Goal: Task Accomplishment & Management: Manage account settings

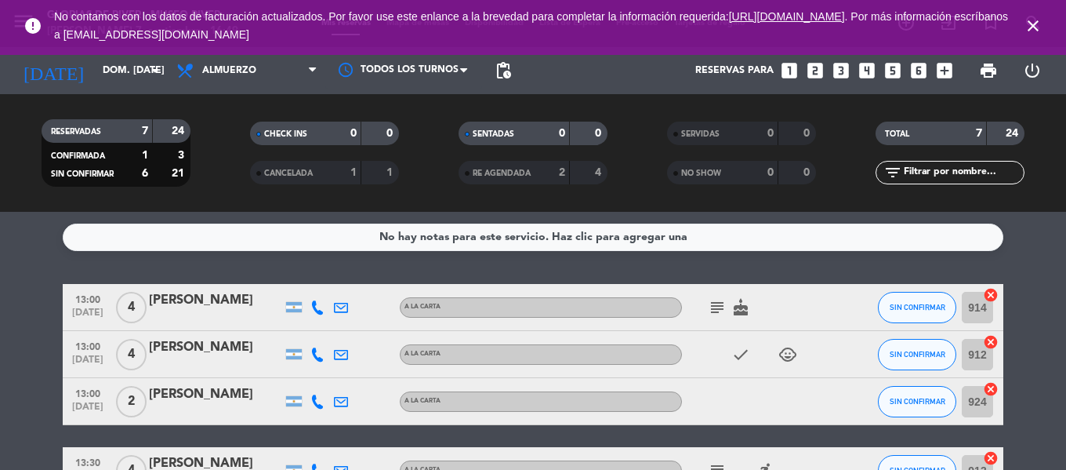
drag, startPoint x: 1038, startPoint y: 21, endPoint x: 993, endPoint y: 47, distance: 51.6
click at [1033, 23] on icon "close" at bounding box center [1033, 25] width 19 height 19
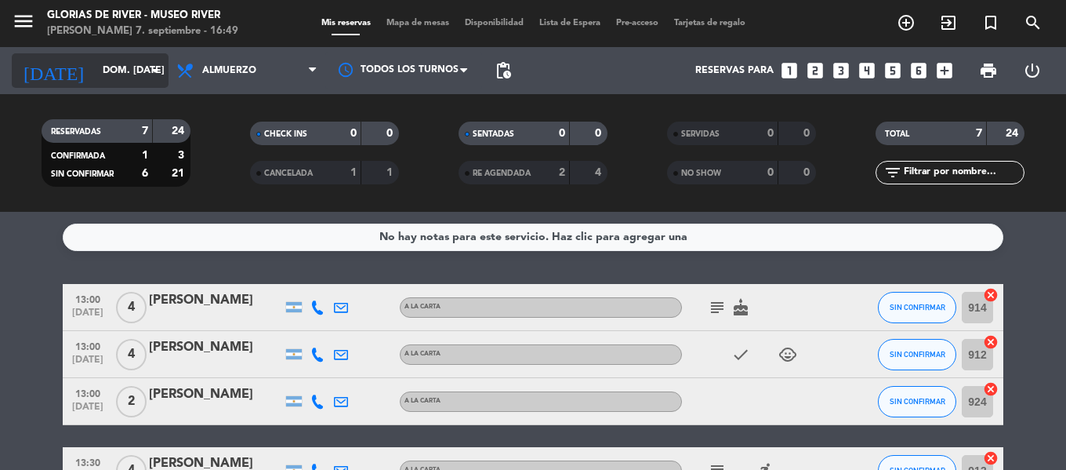
click at [122, 77] on input "dom. [DATE]" at bounding box center [161, 70] width 132 height 27
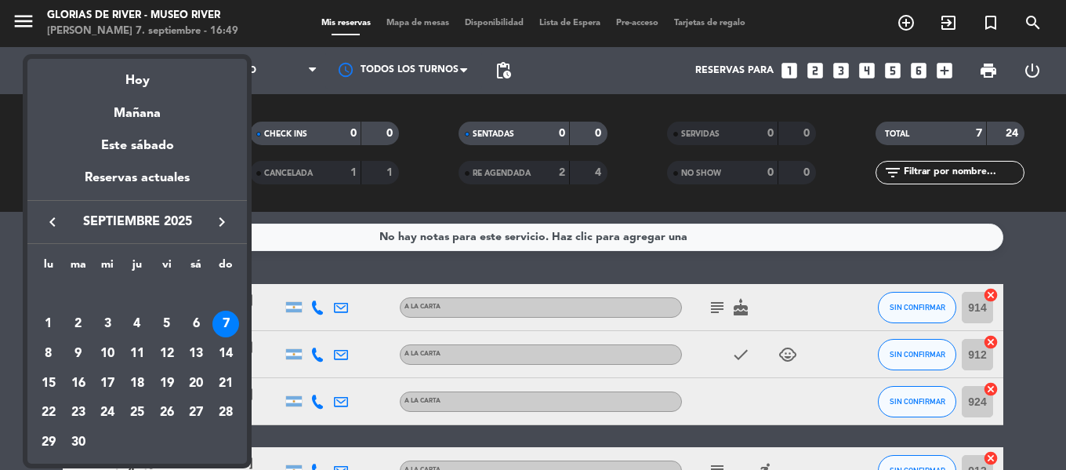
click at [223, 223] on icon "keyboard_arrow_right" at bounding box center [221, 221] width 19 height 19
click at [193, 328] on div "4" at bounding box center [196, 323] width 27 height 27
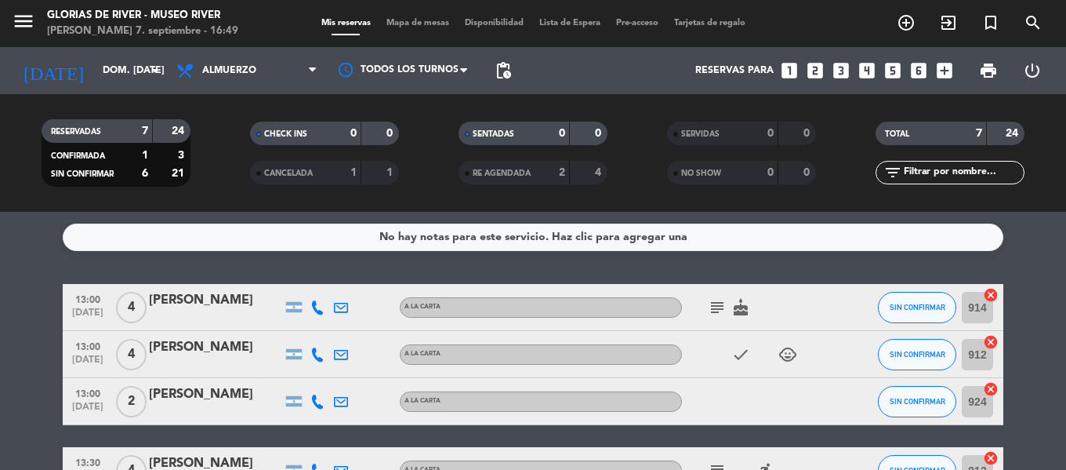
type input "sáb. [DATE]"
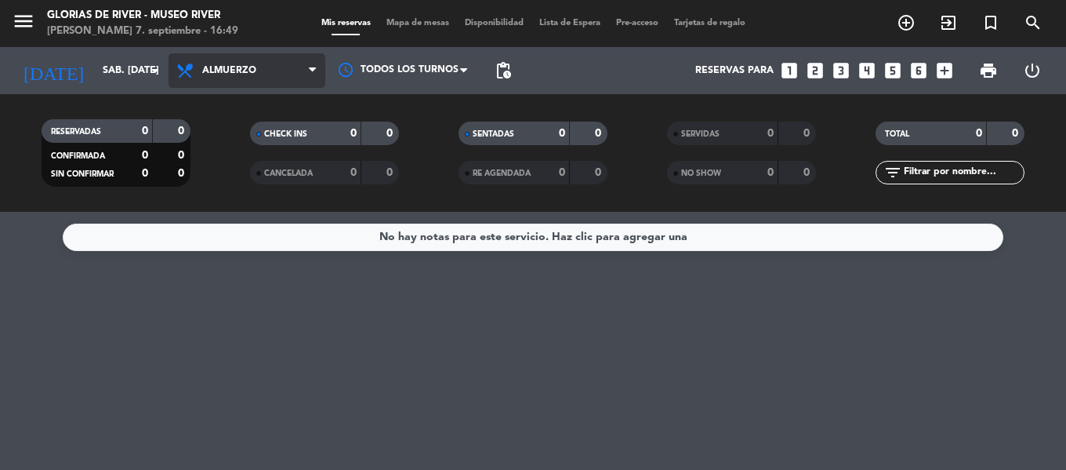
click at [243, 69] on span "Almuerzo" at bounding box center [229, 70] width 54 height 11
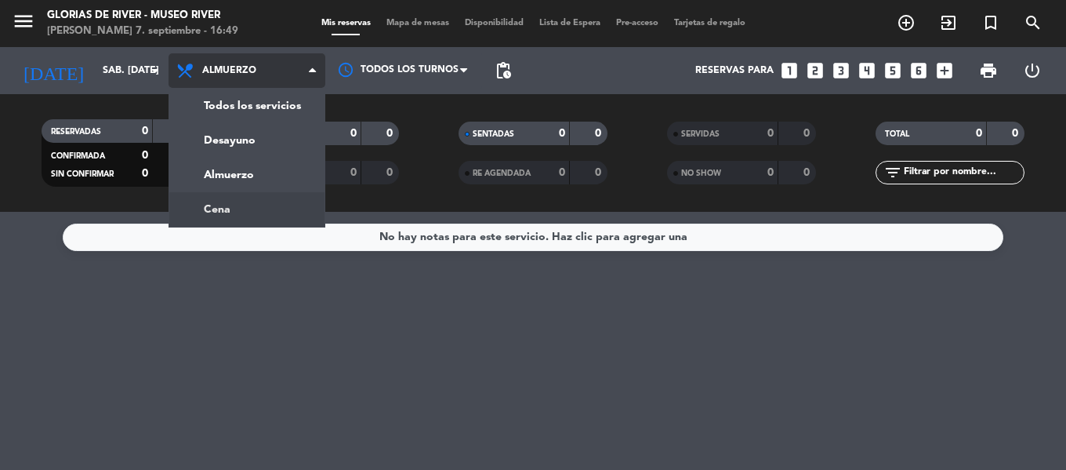
click at [230, 211] on div "menu Glorias de River - [GEOGRAPHIC_DATA][PERSON_NAME] 7. septiembre - 16:49 Mi…" at bounding box center [533, 106] width 1066 height 212
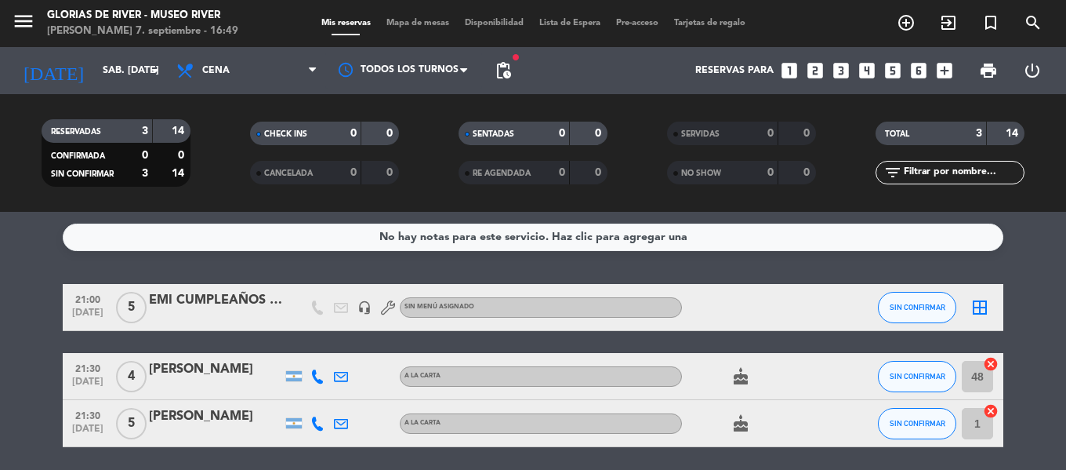
click at [415, 21] on span "Mapa de mesas" at bounding box center [418, 23] width 78 height 9
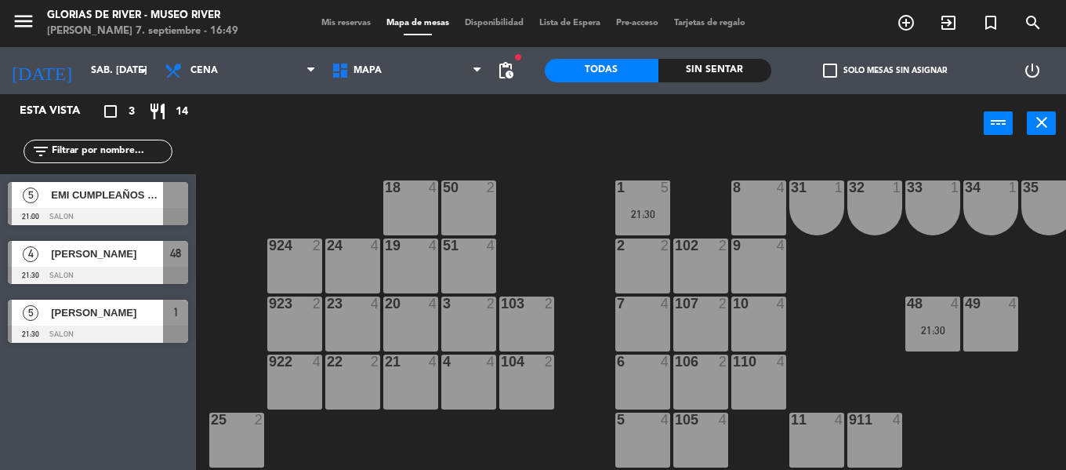
click at [136, 204] on div "EMI CUMPLEAÑOS 50 personas" at bounding box center [106, 195] width 114 height 26
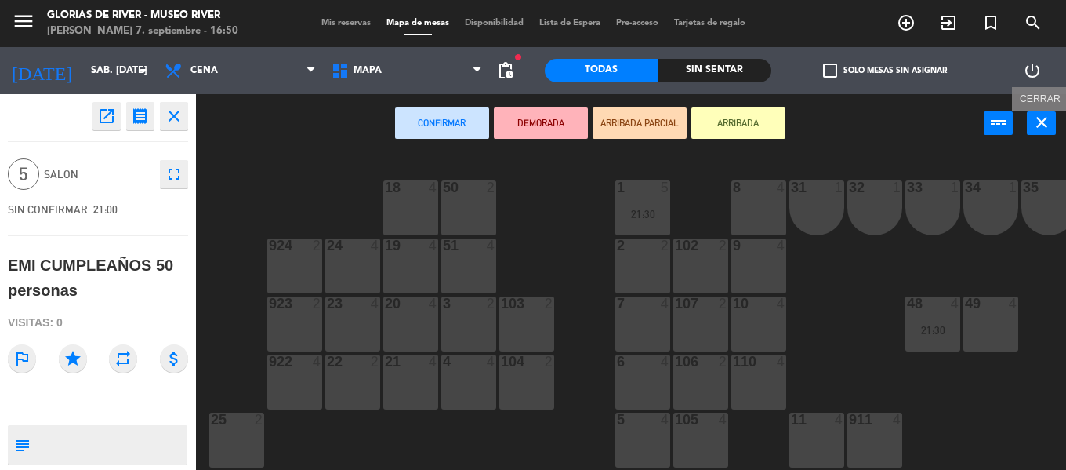
click at [1037, 122] on icon "close" at bounding box center [1041, 122] width 19 height 19
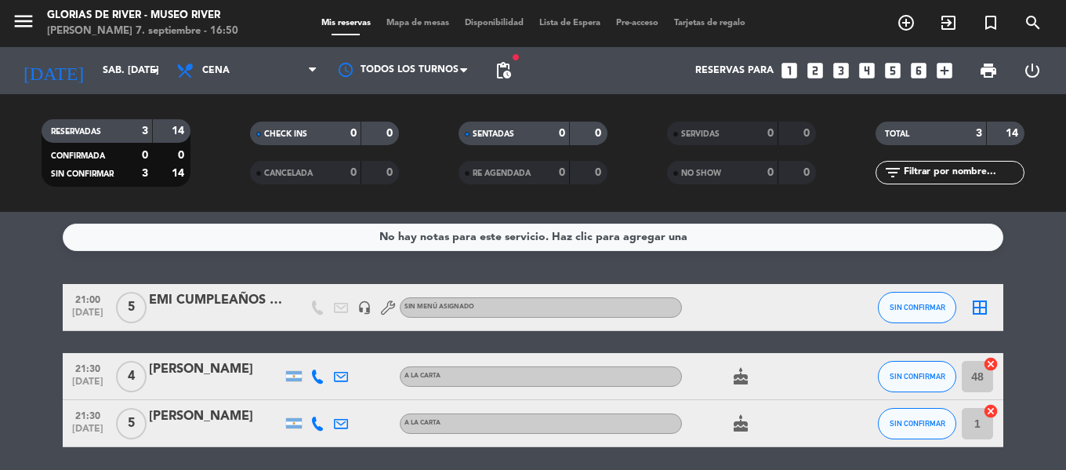
click at [984, 302] on icon "border_all" at bounding box center [980, 307] width 19 height 19
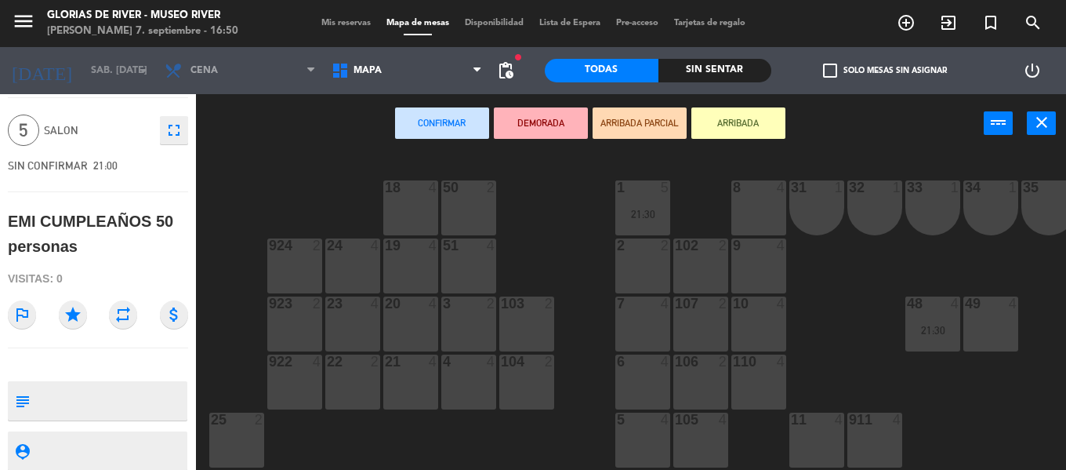
scroll to position [88, 0]
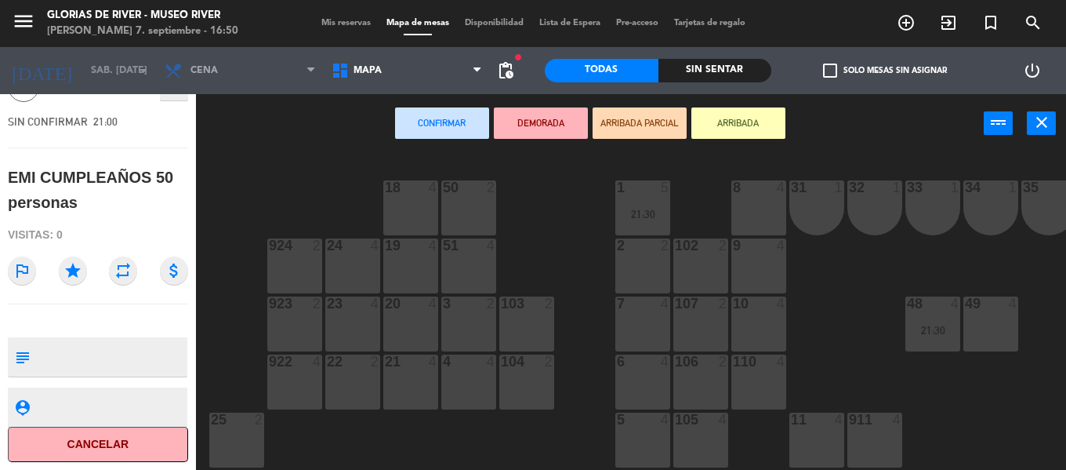
click at [89, 449] on button "Cancelar" at bounding box center [98, 443] width 180 height 35
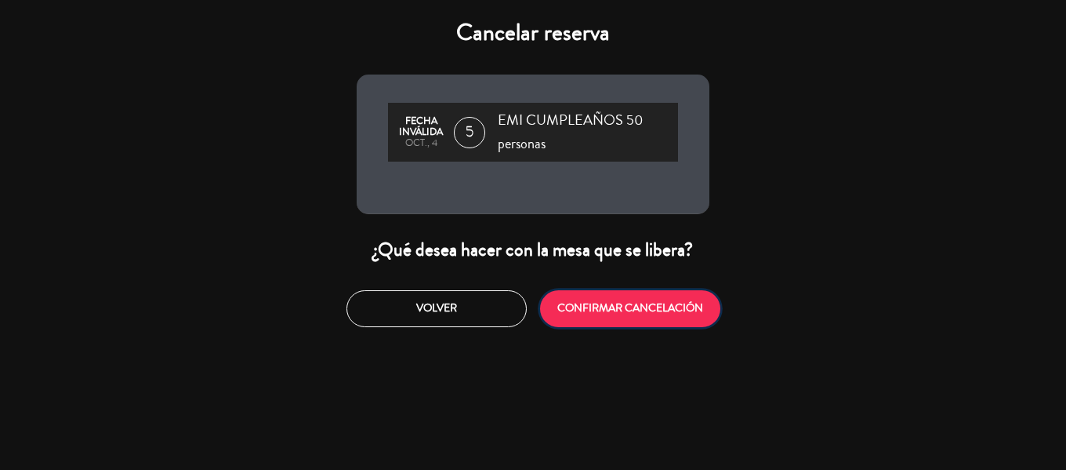
click at [626, 316] on button "CONFIRMAR CANCELACIÓN" at bounding box center [630, 308] width 180 height 37
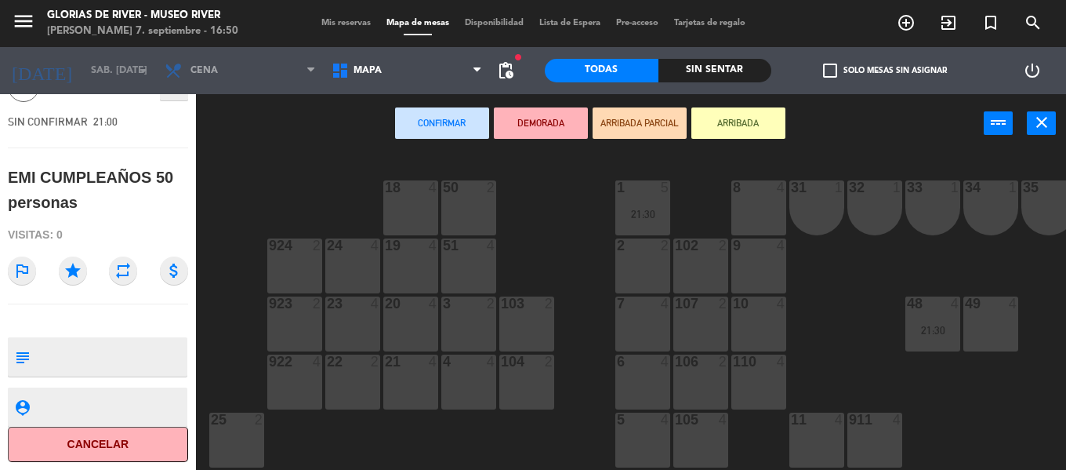
click at [100, 450] on button "Cancelar" at bounding box center [98, 443] width 180 height 35
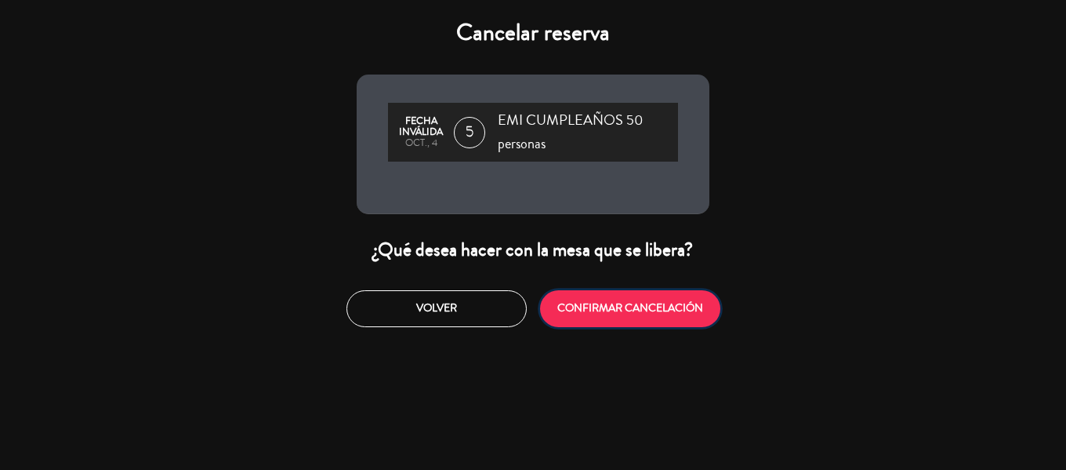
click at [601, 307] on button "CONFIRMAR CANCELACIÓN" at bounding box center [630, 308] width 180 height 37
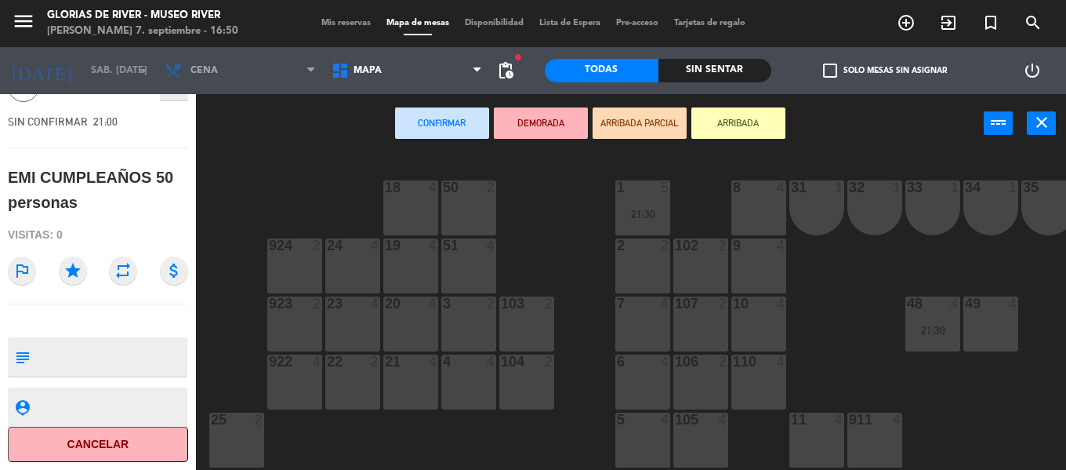
click at [362, 24] on span "Mis reservas" at bounding box center [346, 23] width 65 height 9
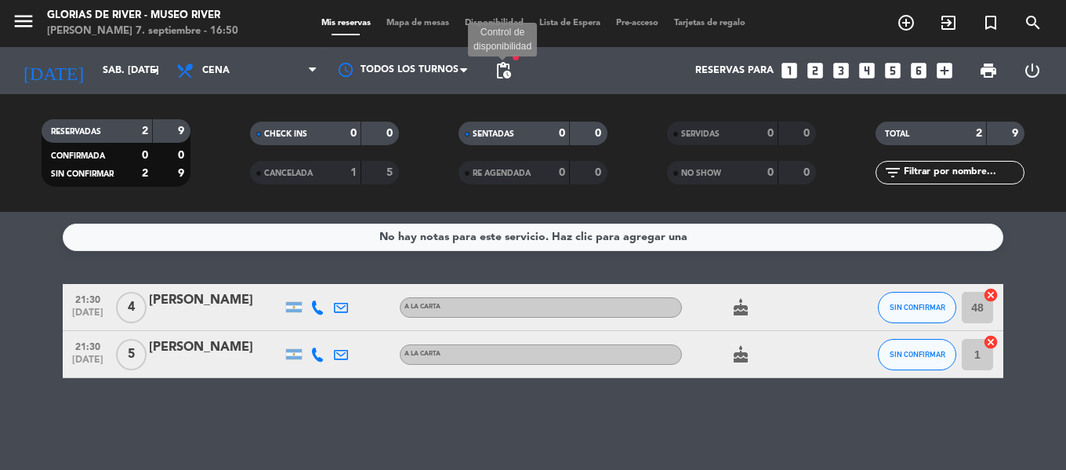
click at [500, 71] on span "pending_actions" at bounding box center [503, 70] width 19 height 19
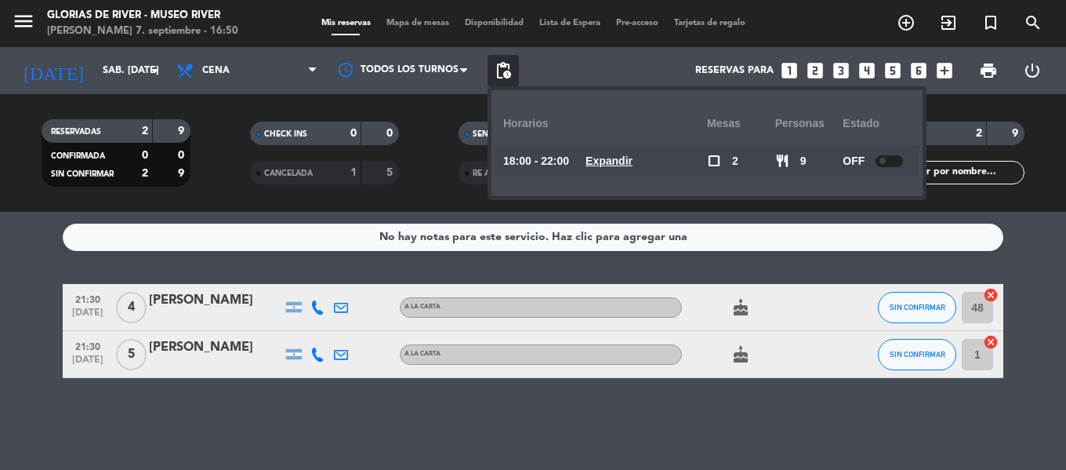
click at [890, 163] on div at bounding box center [889, 161] width 27 height 12
click at [238, 172] on filter-checkbox "CANCELADA 1 5" at bounding box center [324, 173] width 209 height 24
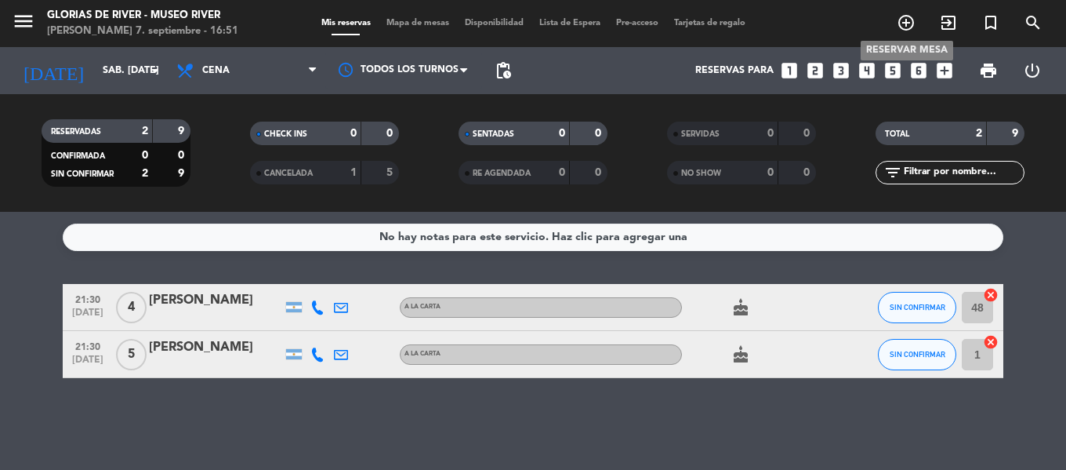
click at [912, 26] on icon "add_circle_outline" at bounding box center [906, 22] width 19 height 19
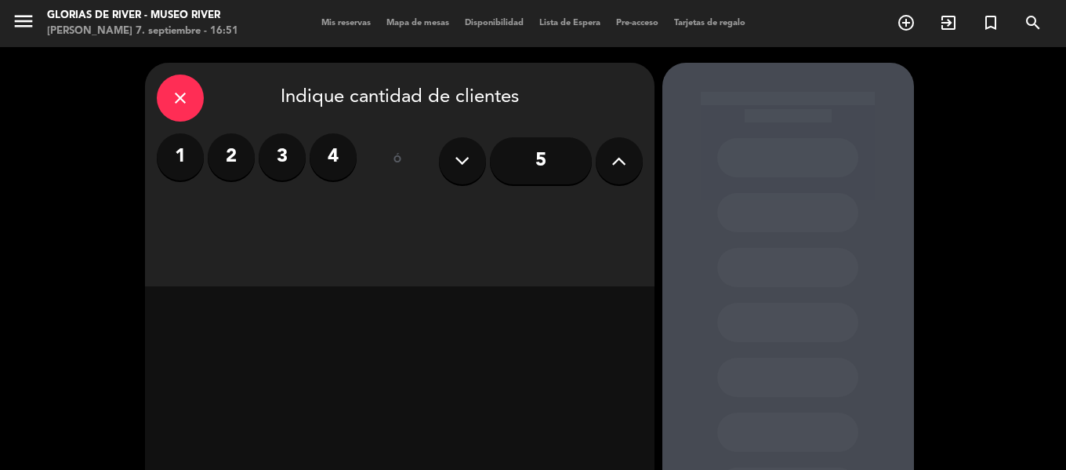
click at [340, 149] on label "4" at bounding box center [333, 156] width 47 height 47
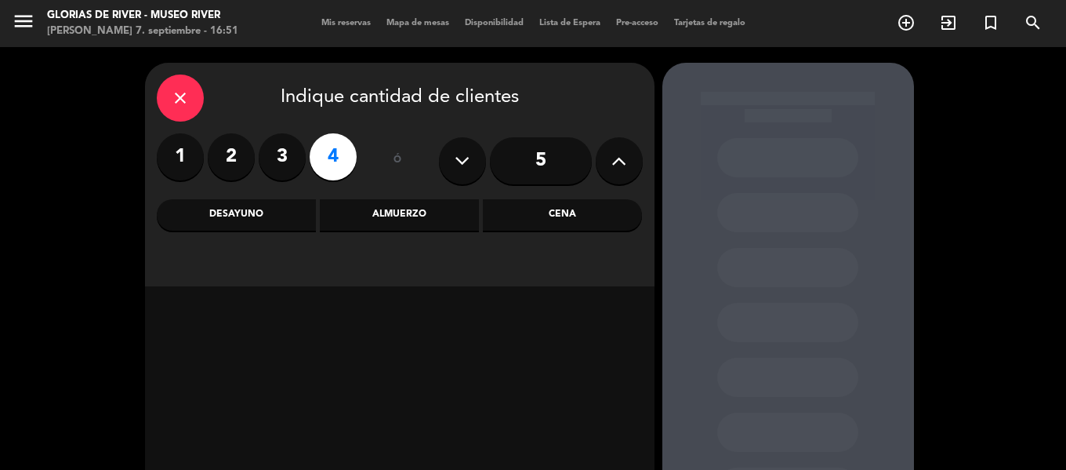
click at [536, 213] on div "Cena" at bounding box center [562, 214] width 159 height 31
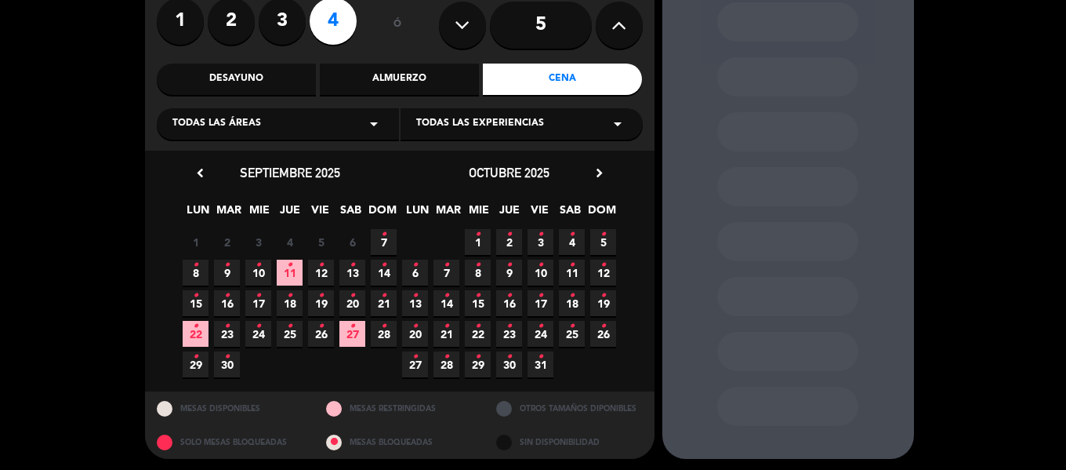
scroll to position [140, 0]
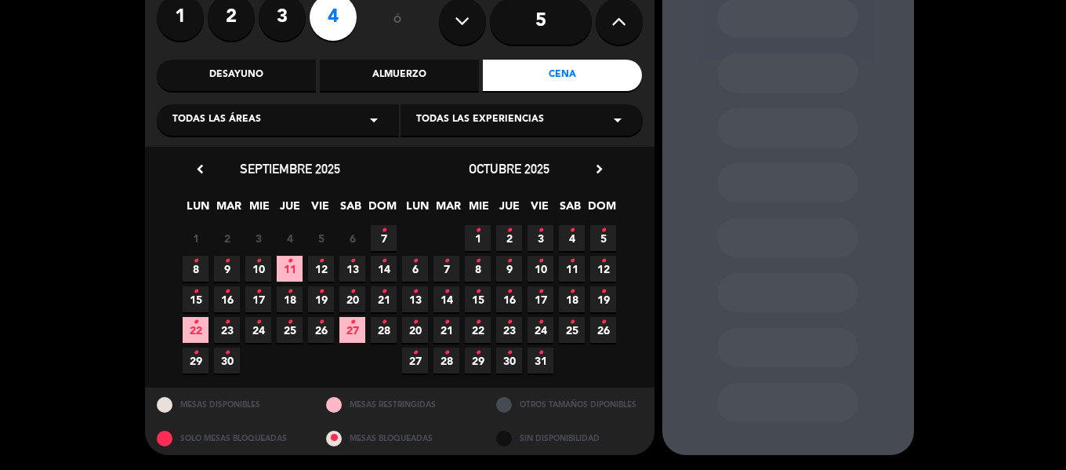
click at [570, 299] on icon "•" at bounding box center [571, 291] width 5 height 25
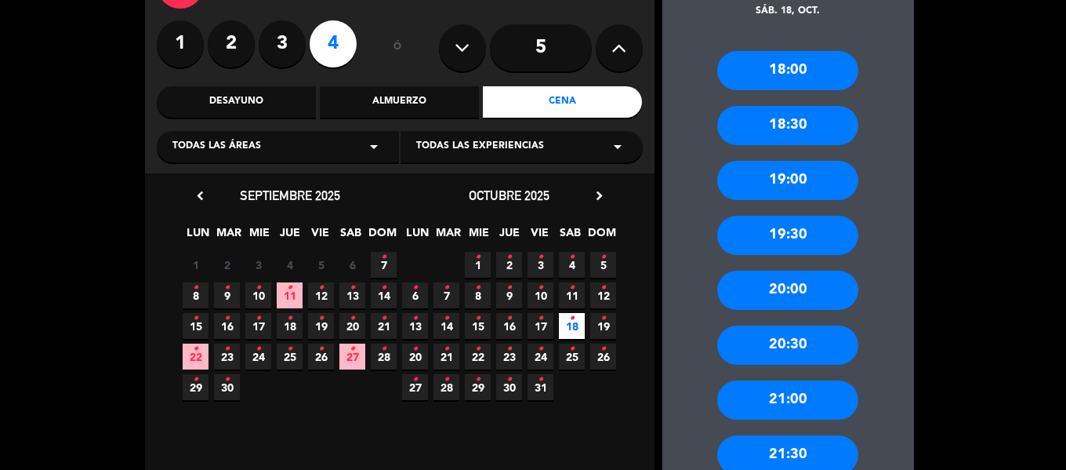
scroll to position [141, 0]
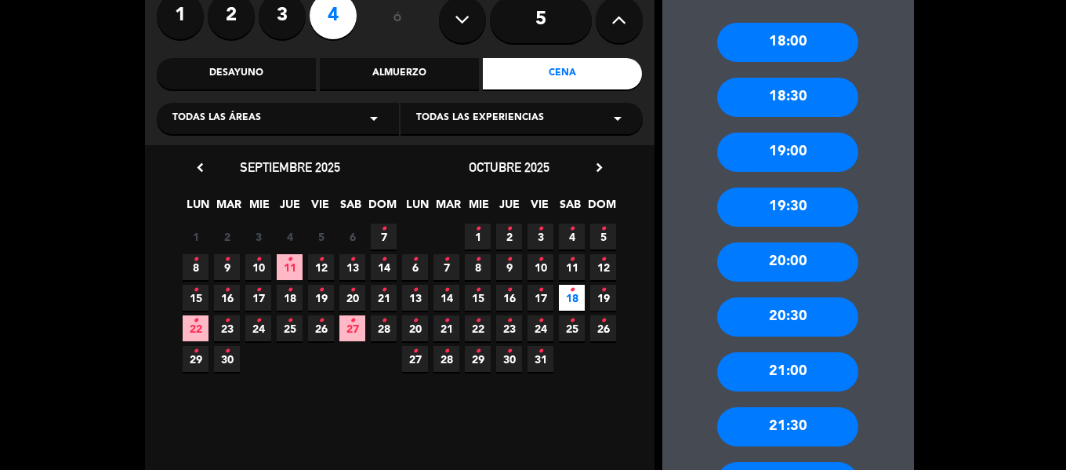
click at [786, 268] on div "20:00" at bounding box center [787, 261] width 141 height 39
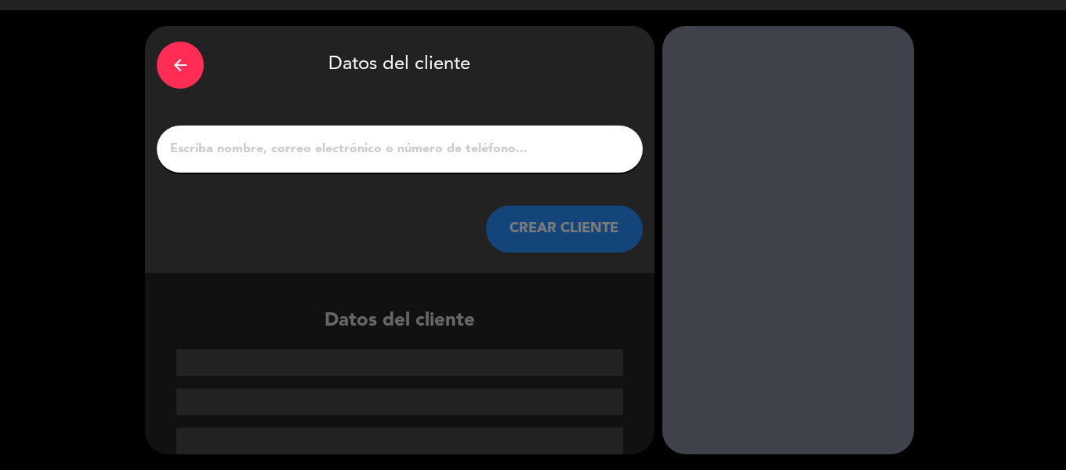
click at [355, 154] on input "1" at bounding box center [400, 149] width 463 height 22
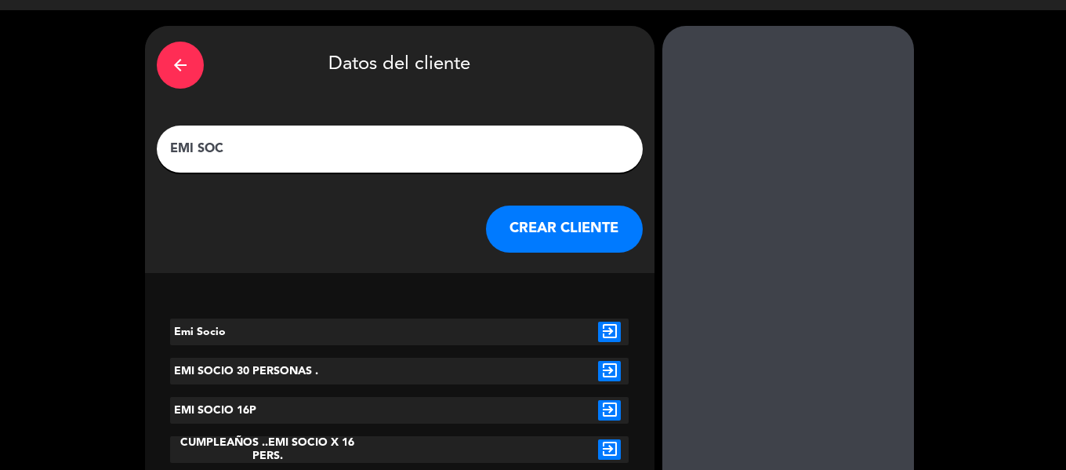
scroll to position [1, 0]
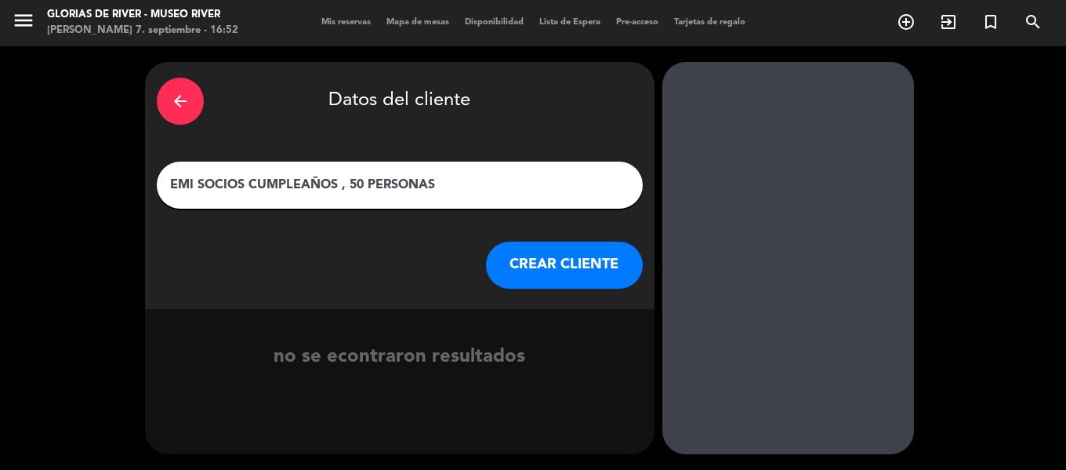
type input "EMI SOCIOS CUMPLEAÑOS , 50 PERSONAS"
click at [517, 277] on button "CREAR CLIENTE" at bounding box center [564, 264] width 157 height 47
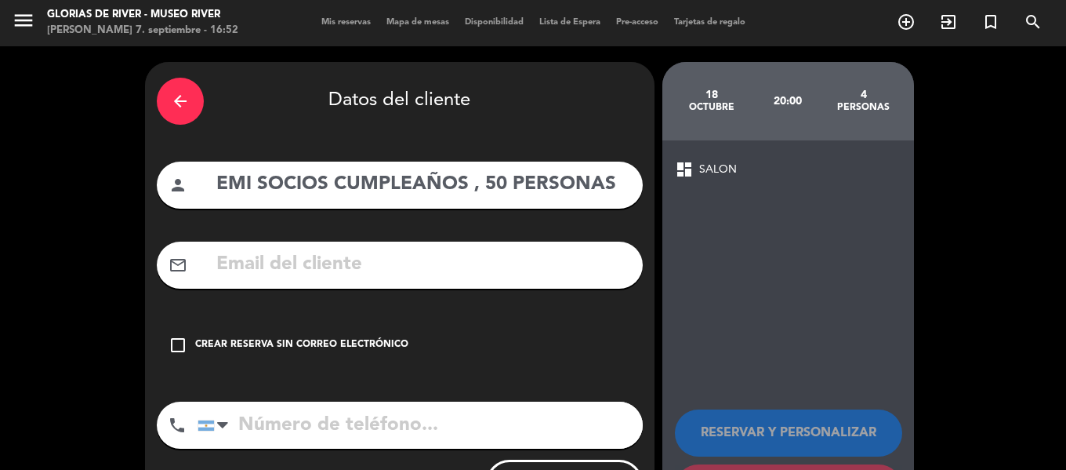
click at [180, 344] on icon "check_box_outline_blank" at bounding box center [178, 345] width 19 height 19
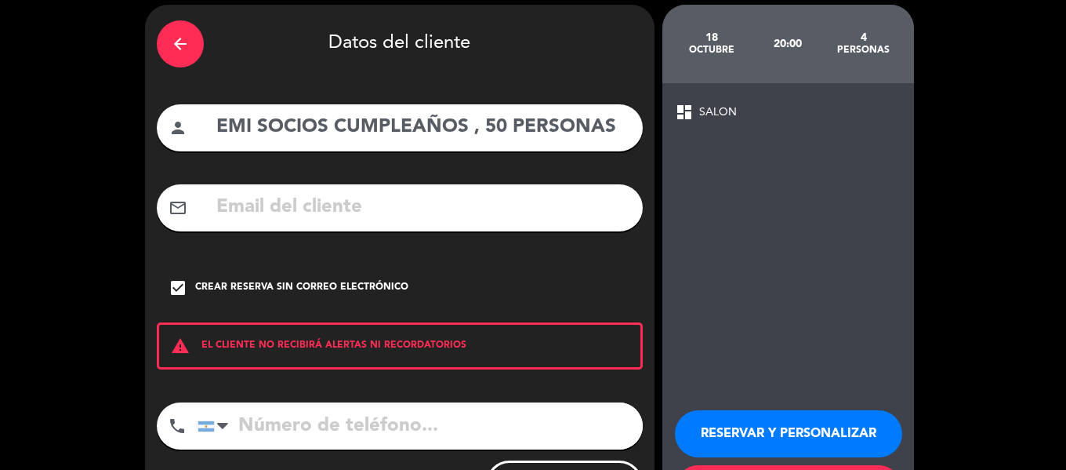
scroll to position [135, 0]
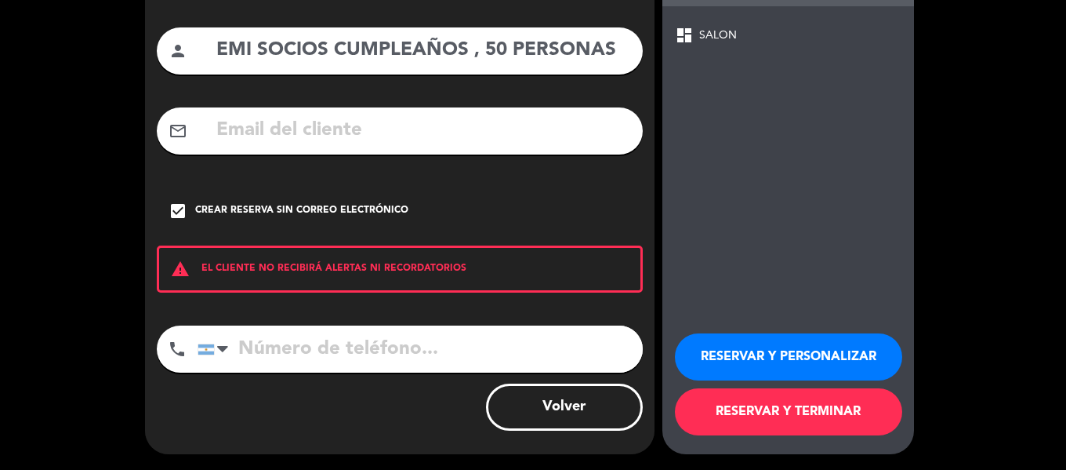
click at [800, 347] on button "RESERVAR Y PERSONALIZAR" at bounding box center [788, 356] width 227 height 47
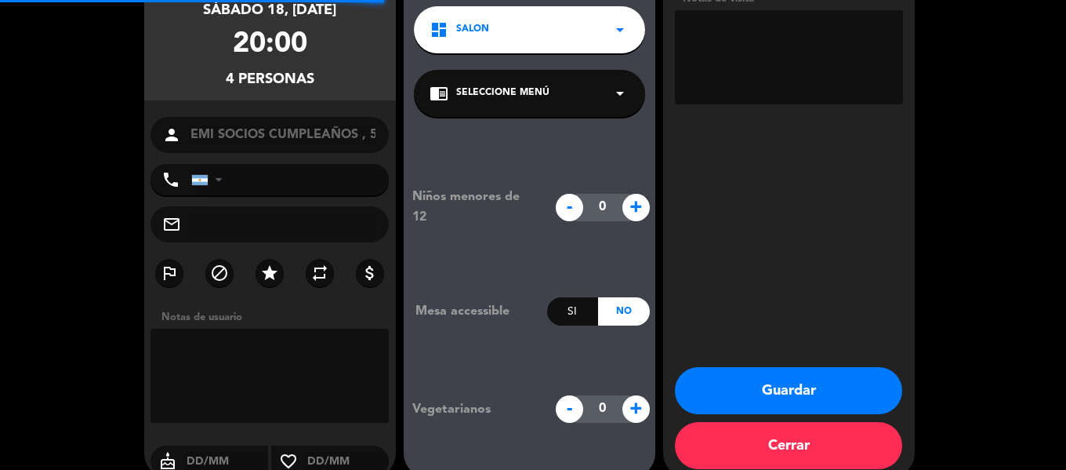
scroll to position [63, 0]
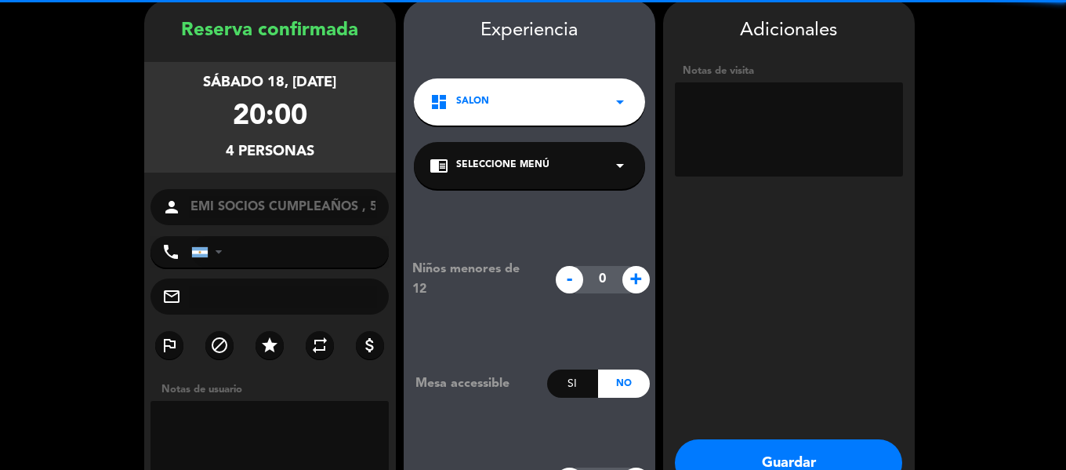
click at [798, 454] on button "Guardar" at bounding box center [788, 462] width 227 height 47
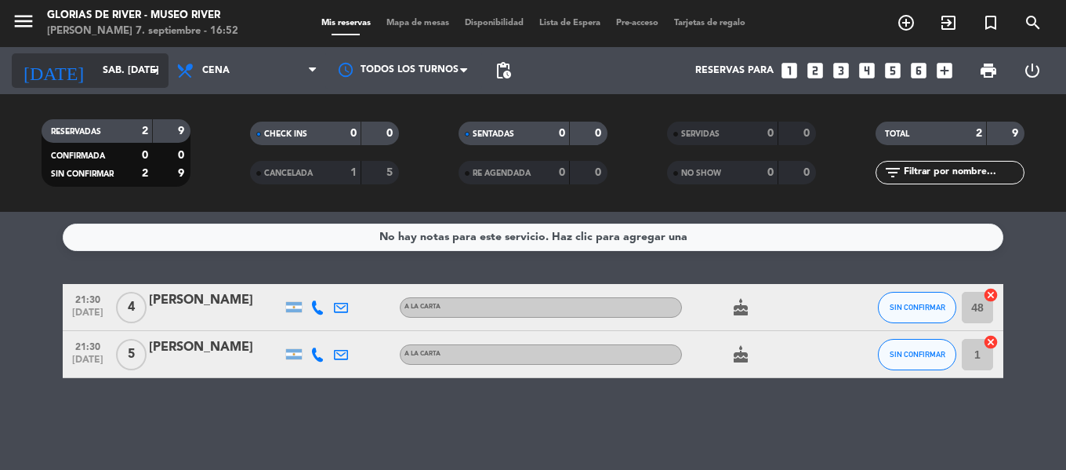
click at [95, 78] on input "sáb. [DATE]" at bounding box center [161, 70] width 132 height 27
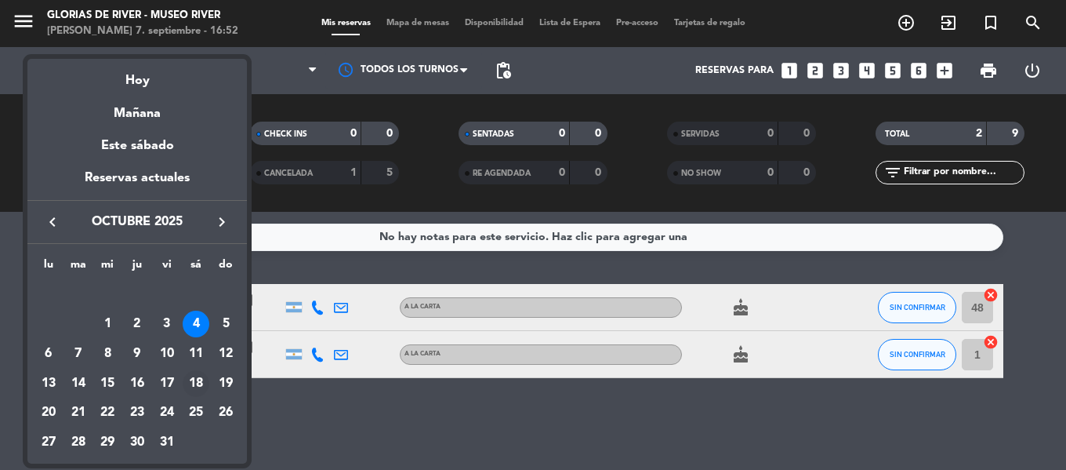
click at [193, 387] on div "18" at bounding box center [196, 383] width 27 height 27
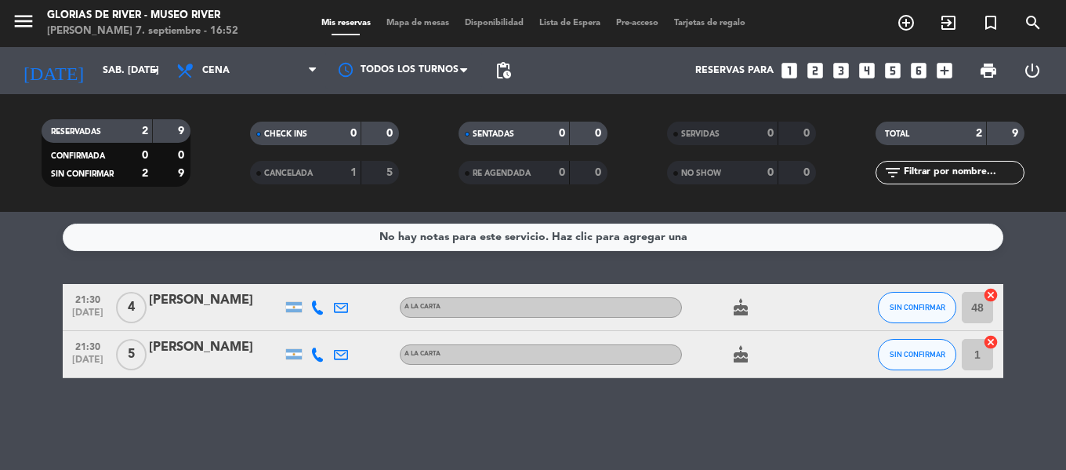
type input "sáb. [DATE]"
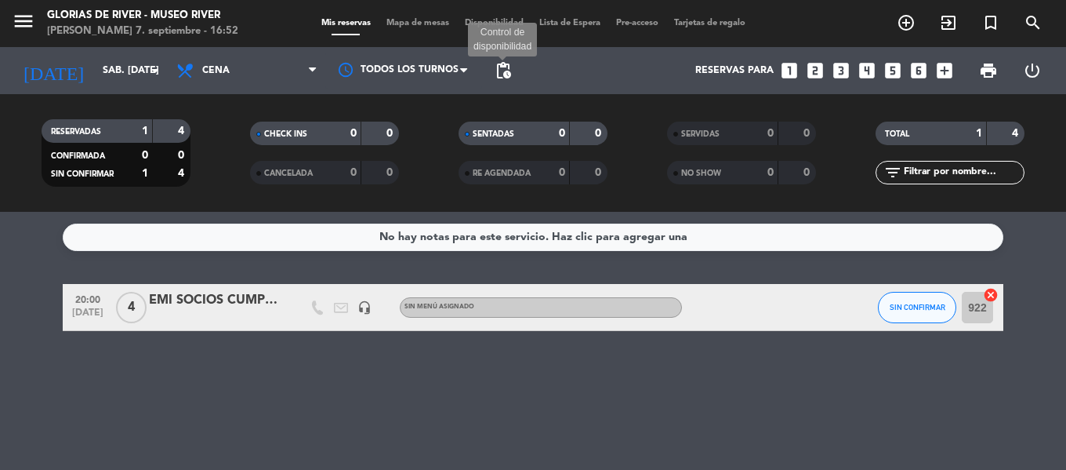
click at [502, 69] on span "pending_actions" at bounding box center [503, 70] width 19 height 19
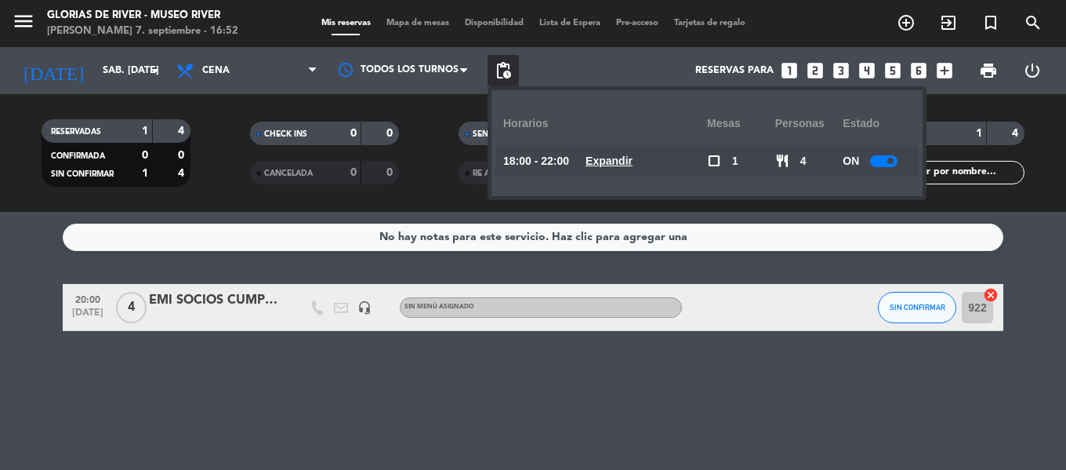
click at [884, 161] on div at bounding box center [883, 161] width 27 height 12
click at [521, 434] on div "No hay notas para este servicio. Haz clic para agregar una 20:00 [DATE] 4 EMI S…" at bounding box center [533, 341] width 1066 height 258
